Goal: Information Seeking & Learning: Learn about a topic

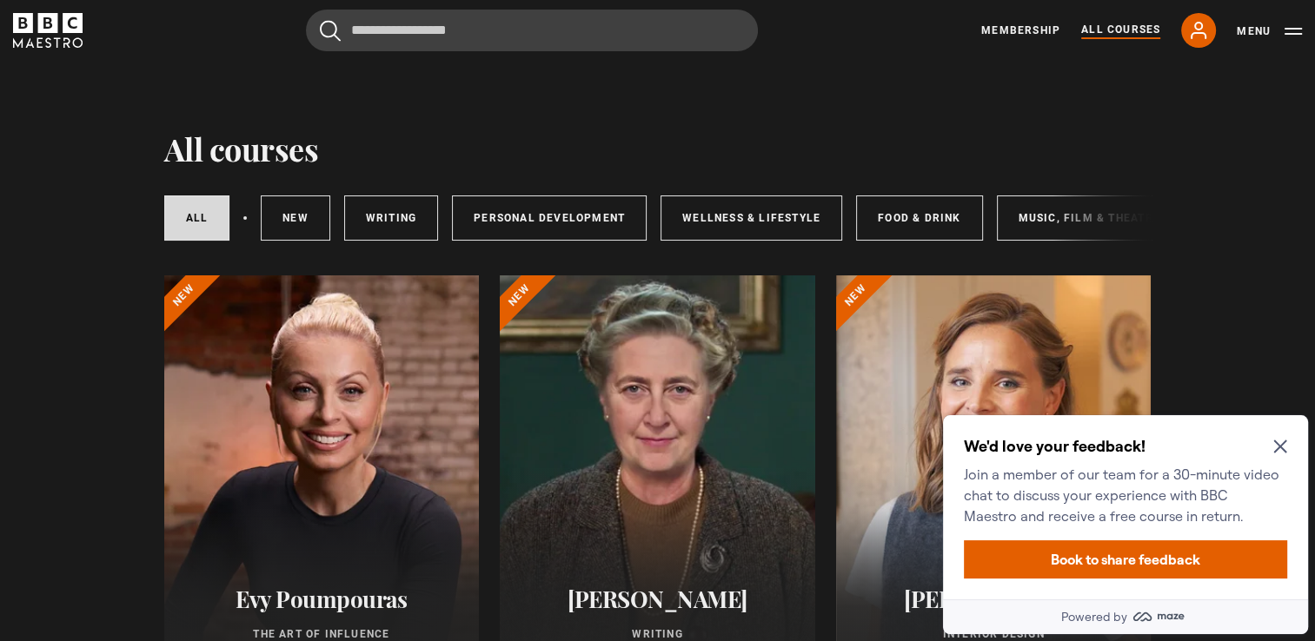
click at [1280, 443] on icon "Close Maze Prompt" at bounding box center [1280, 447] width 14 height 14
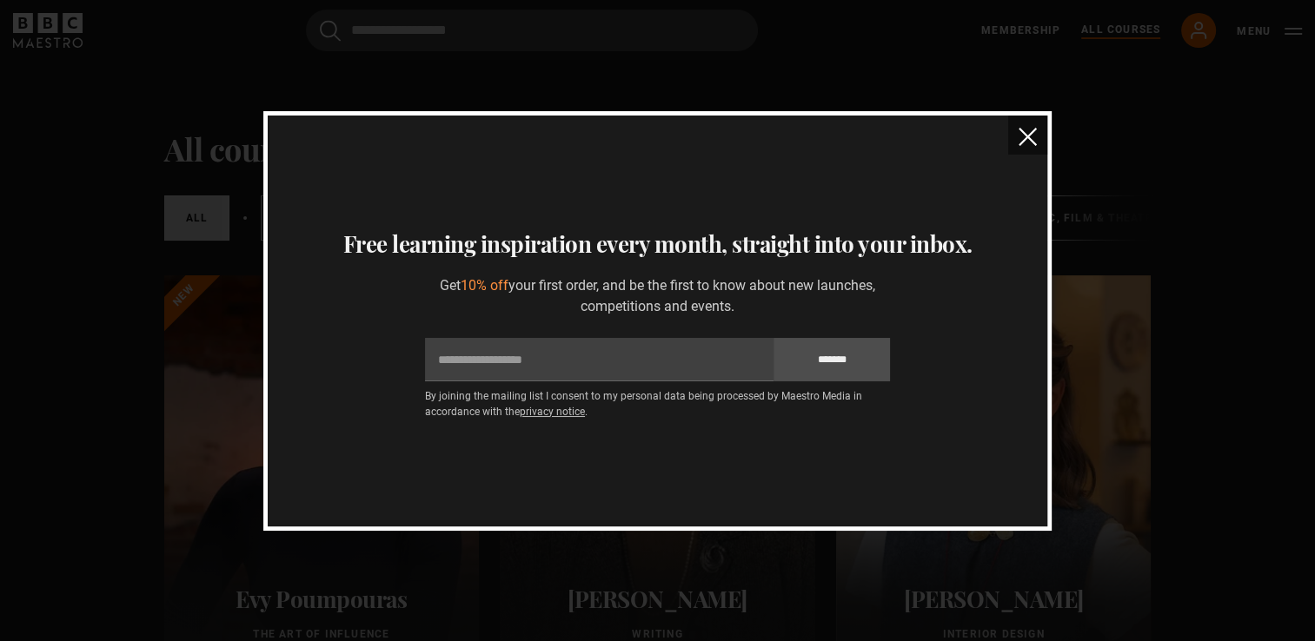
click at [1019, 145] on img "close" at bounding box center [1028, 137] width 18 height 18
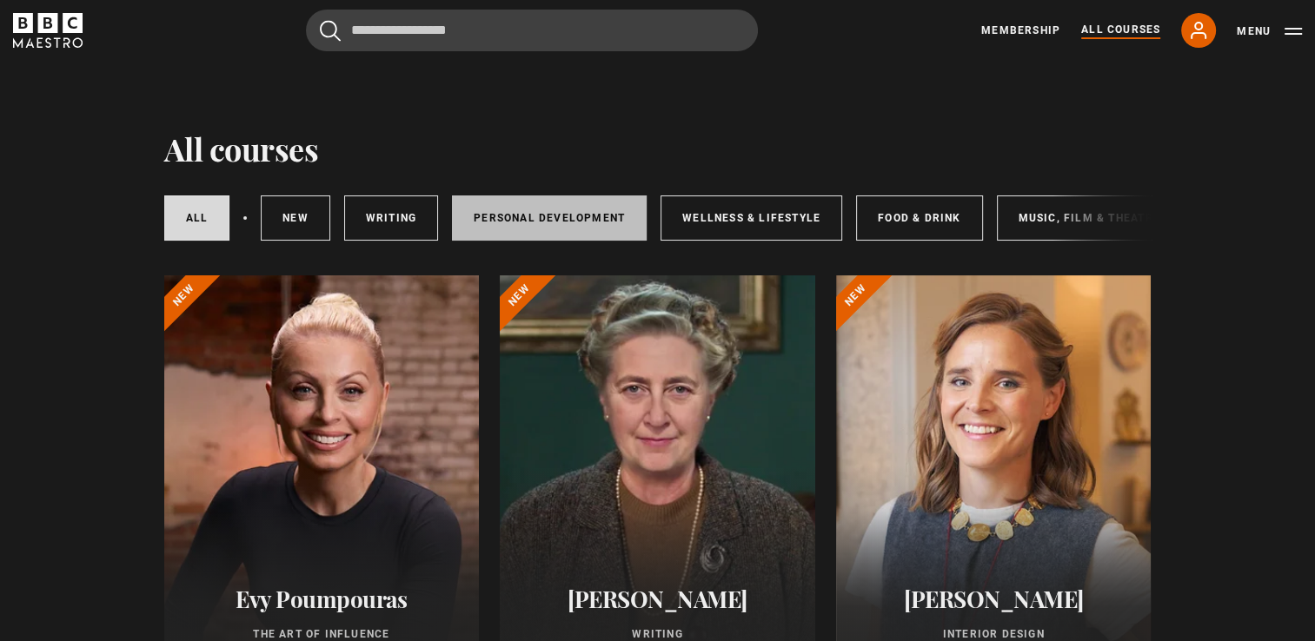
click at [549, 212] on link "Personal Development" at bounding box center [549, 218] width 195 height 45
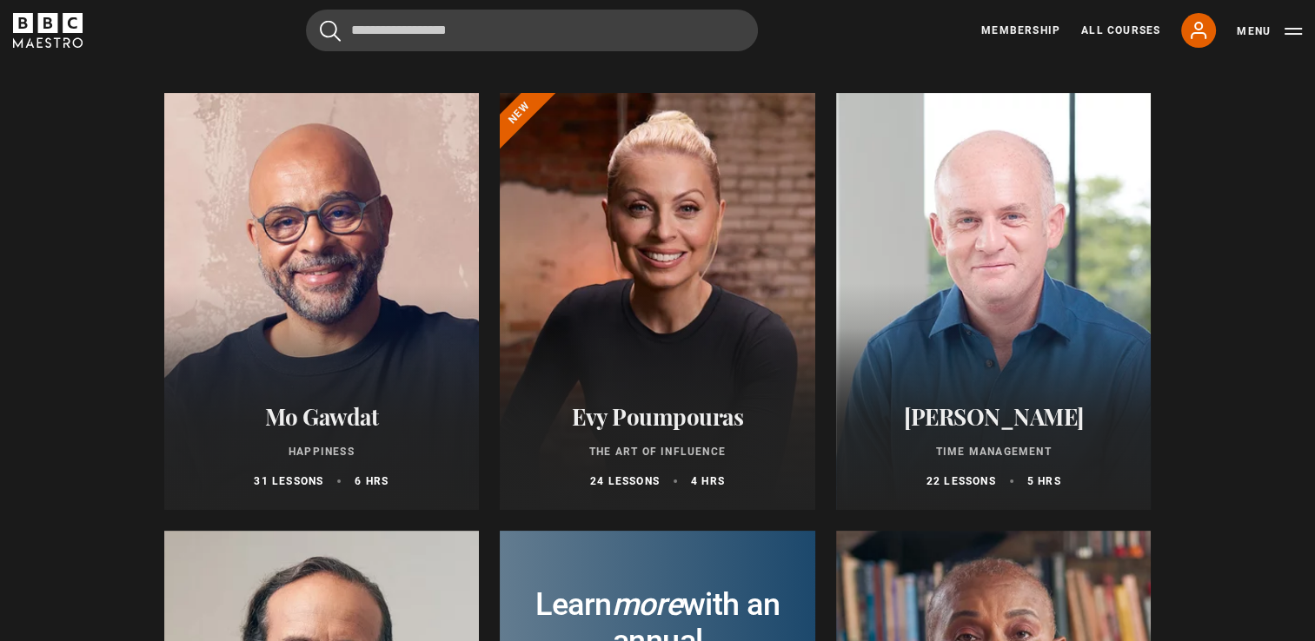
scroll to position [181, 0]
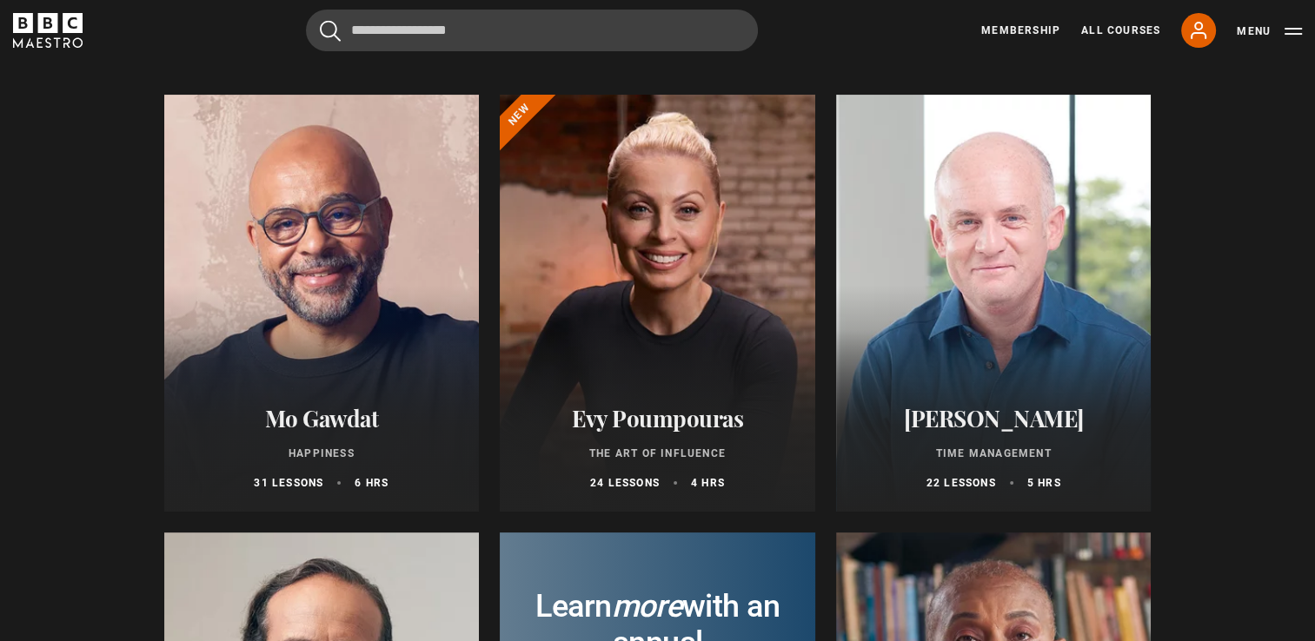
click at [708, 290] on div at bounding box center [657, 303] width 315 height 417
click at [668, 257] on div at bounding box center [657, 303] width 315 height 417
click at [715, 389] on div at bounding box center [657, 303] width 315 height 417
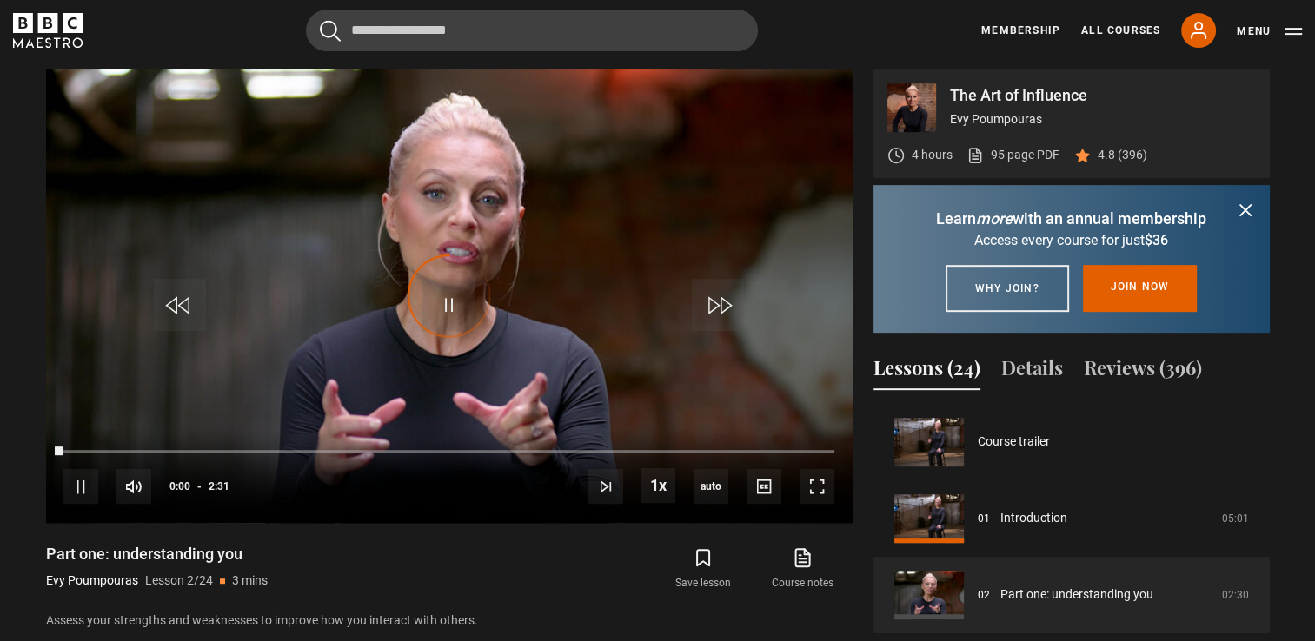
scroll to position [76, 0]
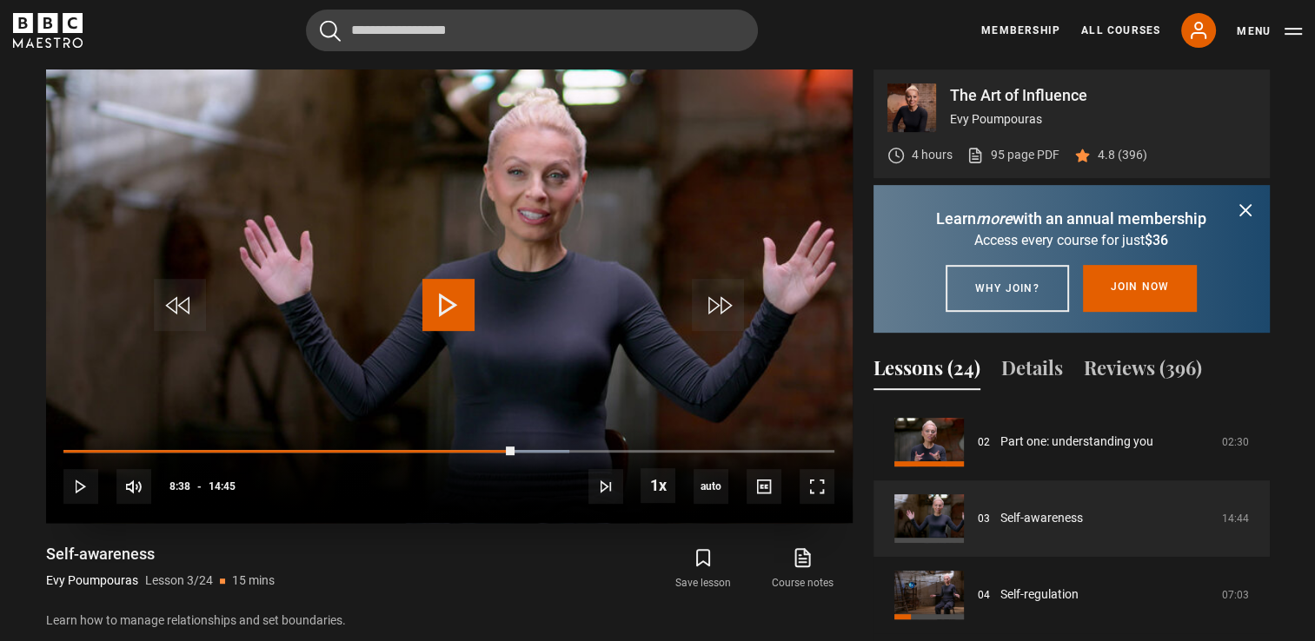
scroll to position [720, 0]
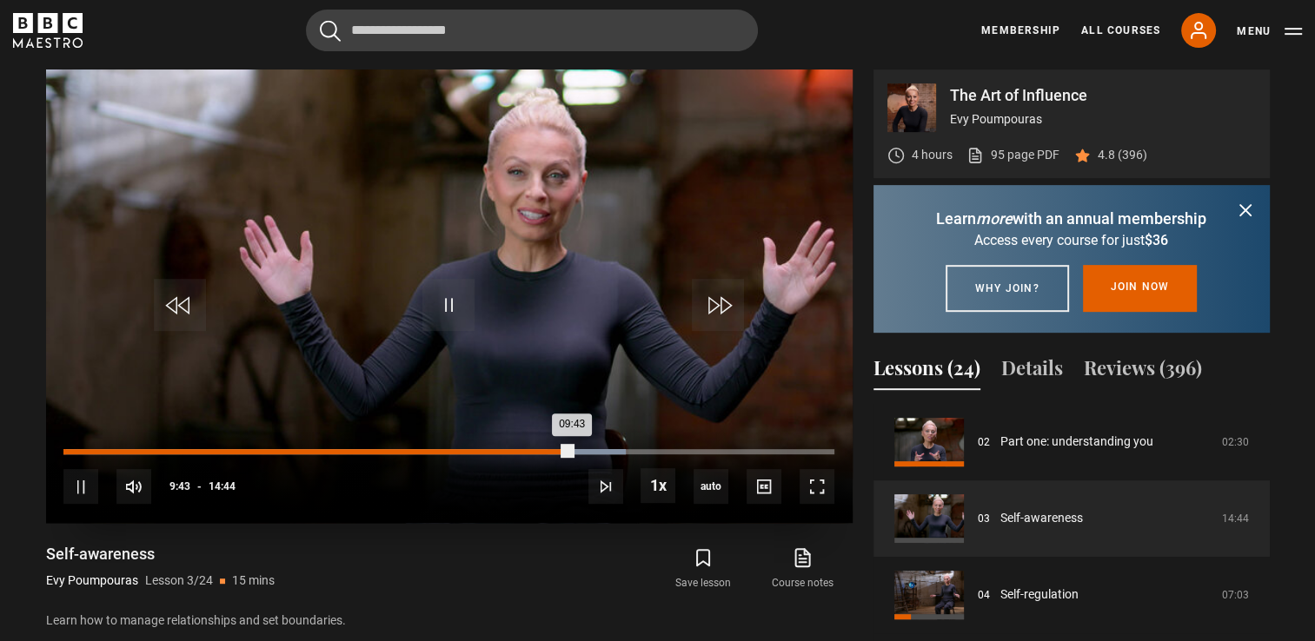
click at [521, 449] on div "09:43" at bounding box center [317, 451] width 508 height 5
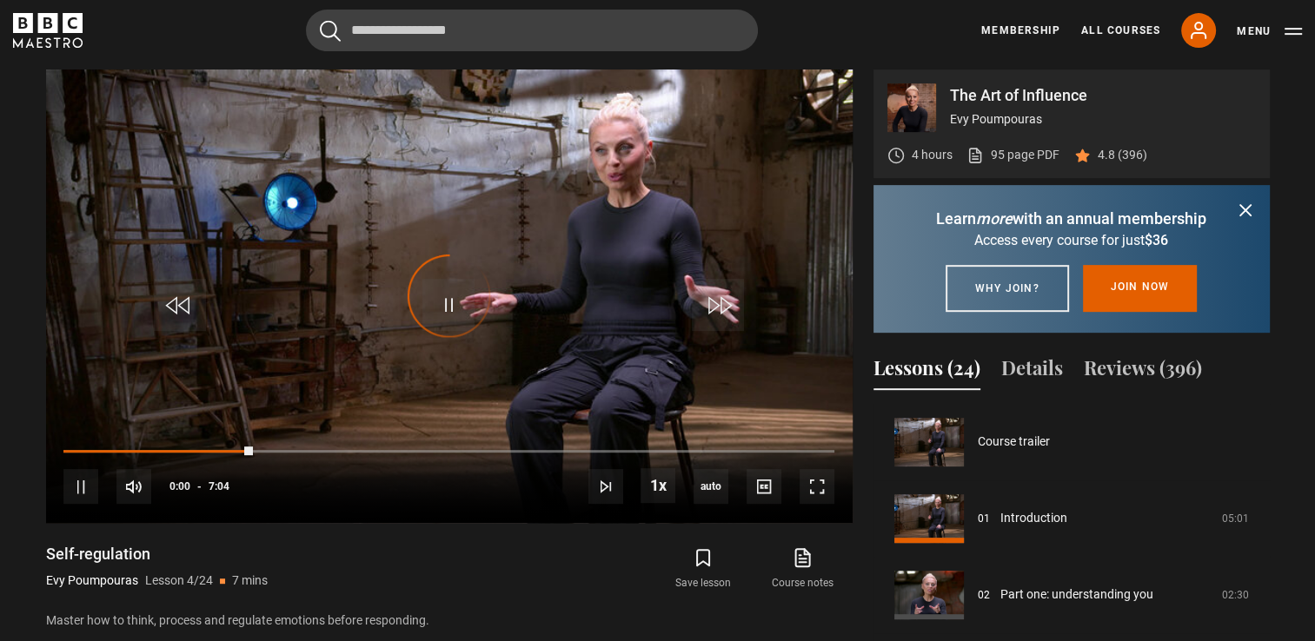
scroll to position [229, 0]
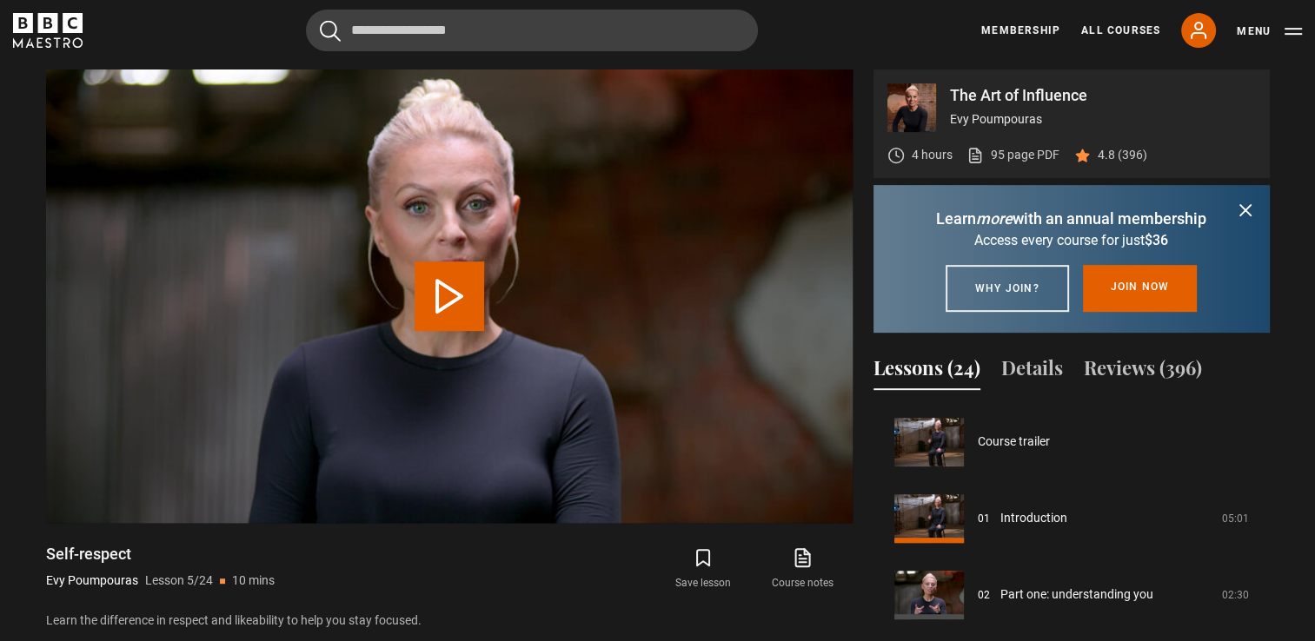
scroll to position [306, 0]
